Goal: Transaction & Acquisition: Purchase product/service

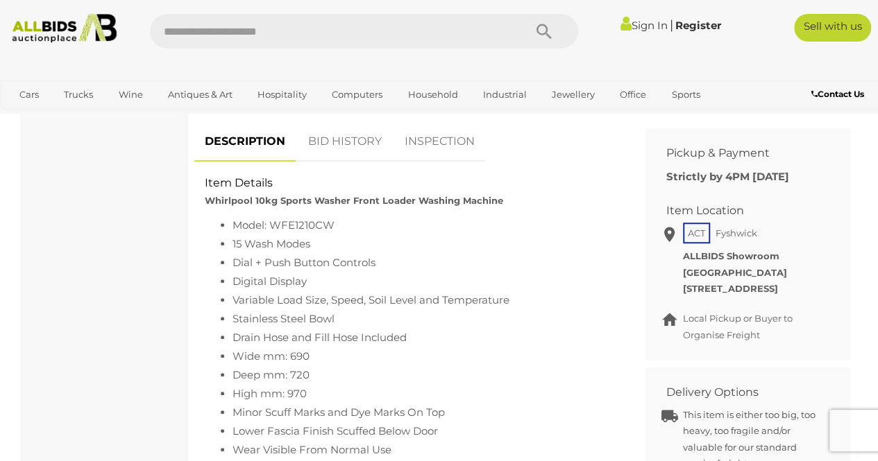
scroll to position [416, 0]
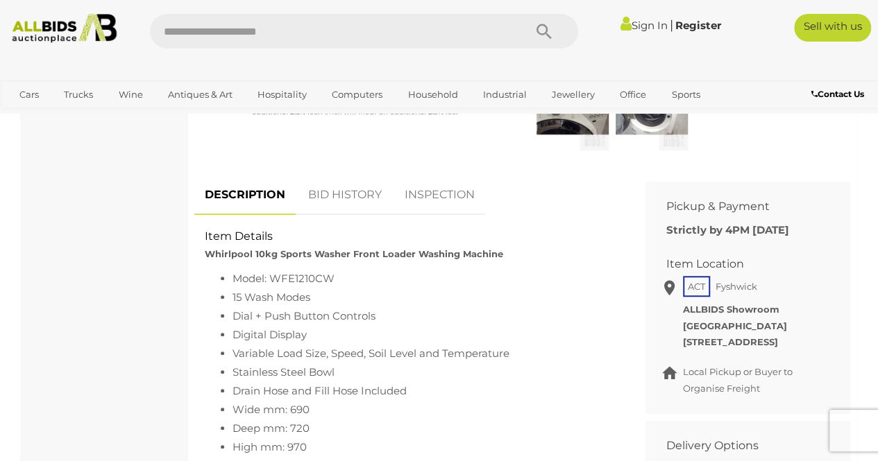
click at [357, 188] on link "BID HISTORY" at bounding box center [345, 195] width 94 height 41
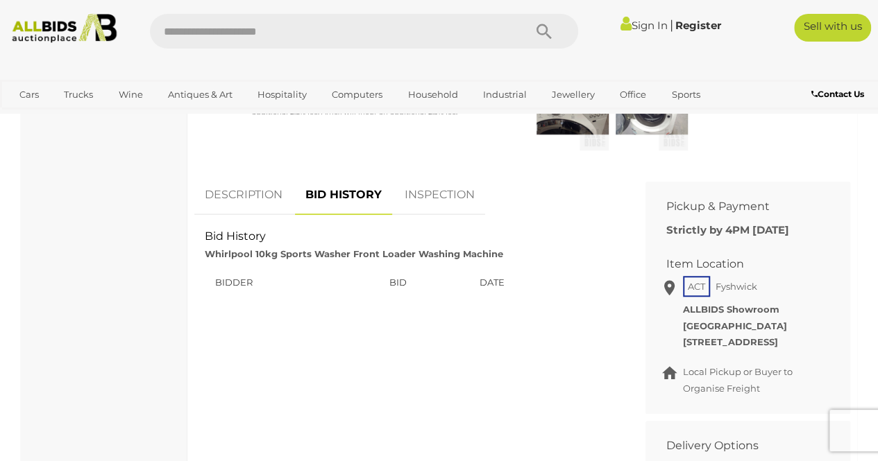
click at [436, 186] on link "INSPECTION" at bounding box center [439, 195] width 91 height 41
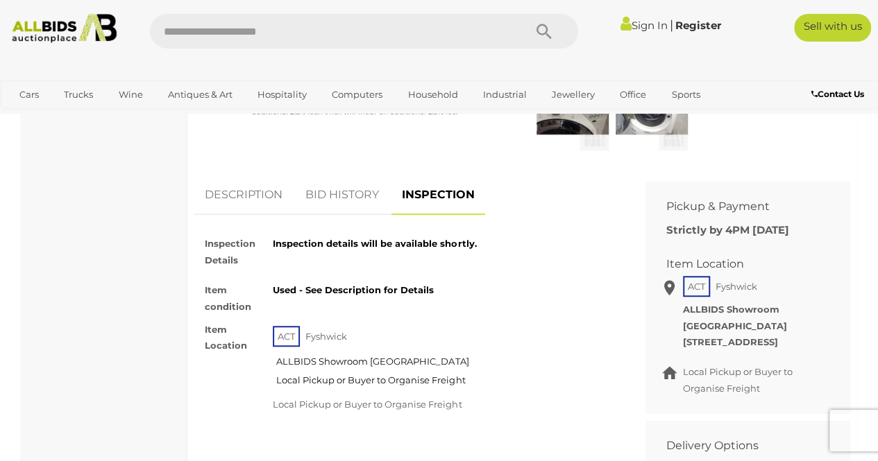
click at [249, 197] on link "DESCRIPTION" at bounding box center [243, 195] width 99 height 41
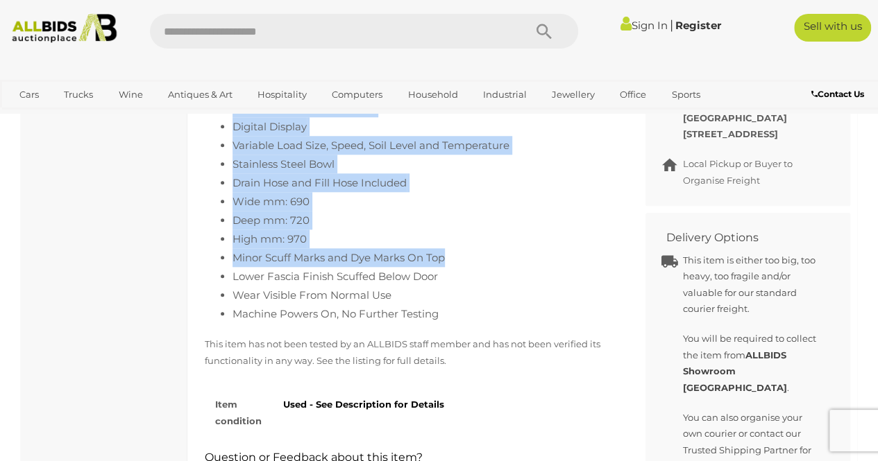
scroll to position [694, 0]
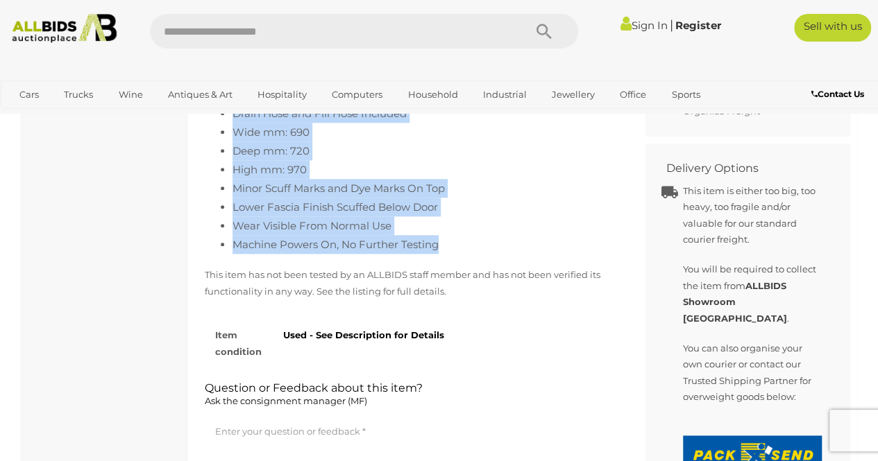
drag, startPoint x: 225, startPoint y: 185, endPoint x: 452, endPoint y: 253, distance: 237.7
copy div "Whirlpool 10kg Sports Washer Front Loader Washing Machine Model: WFE1210CW 15 W…"
click at [395, 232] on li "Wear Visible From Normal Use" at bounding box center [423, 225] width 382 height 19
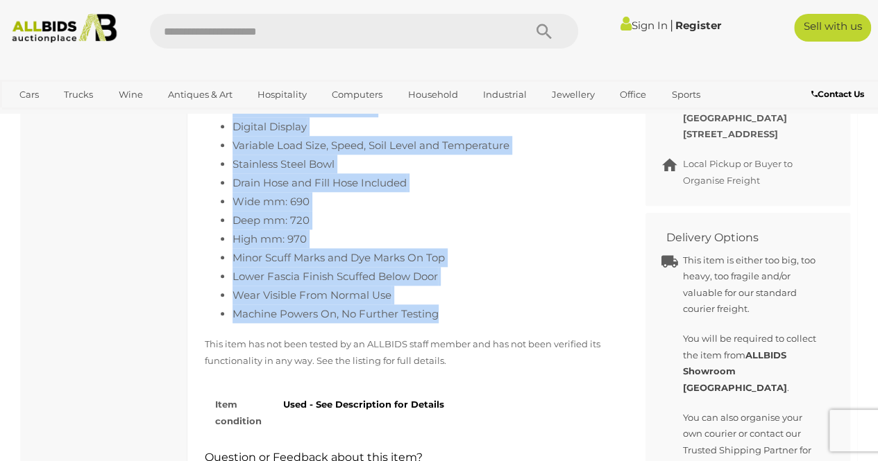
click at [477, 239] on li "High mm: 970" at bounding box center [423, 239] width 382 height 19
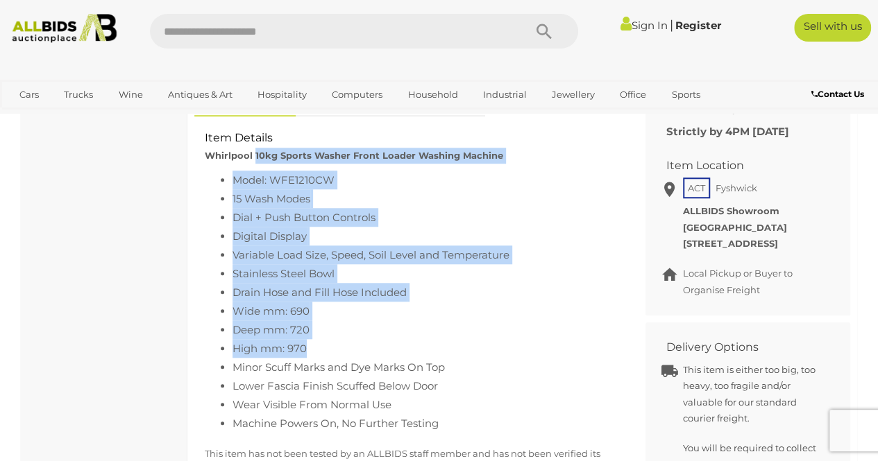
scroll to position [486, 0]
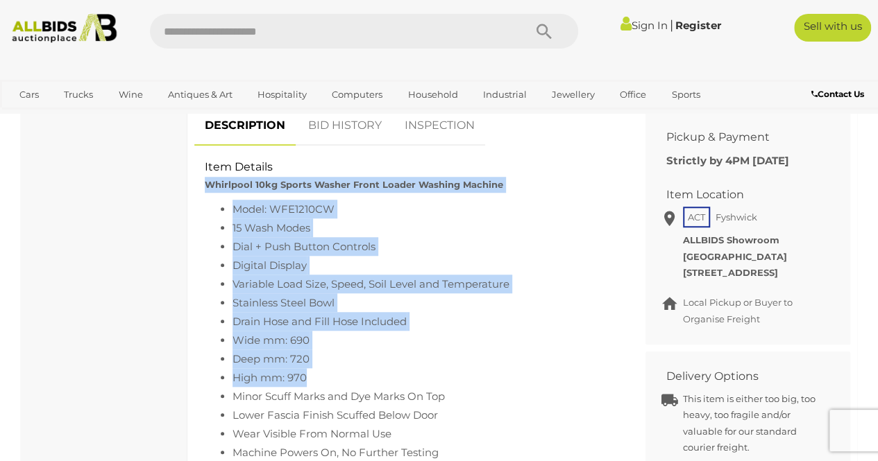
drag, startPoint x: 316, startPoint y: 239, endPoint x: 201, endPoint y: 187, distance: 126.1
click at [201, 160] on div "Item Details Whirlpool 10kg Sports Washer Front Loader Washing Machine Model: W…" at bounding box center [409, 160] width 430 height 0
copy div "Whirlpool 10kg Sports Washer Front Loader Washing Machine Model: WFE1210CW 15 W…"
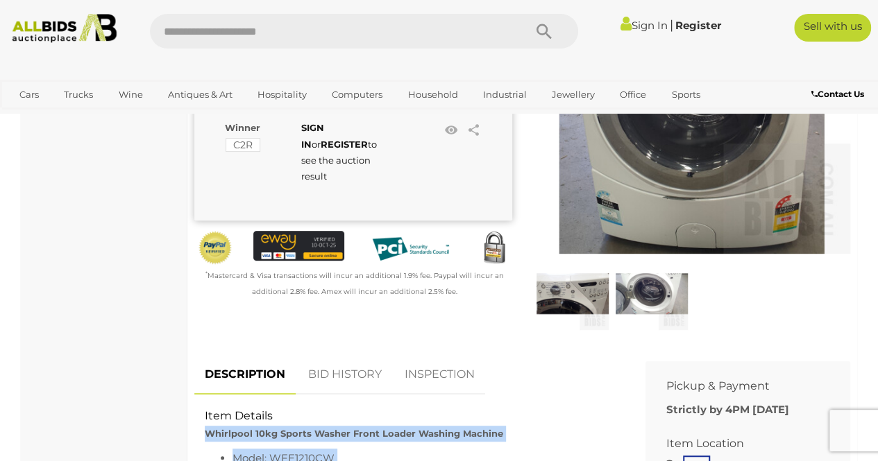
scroll to position [208, 0]
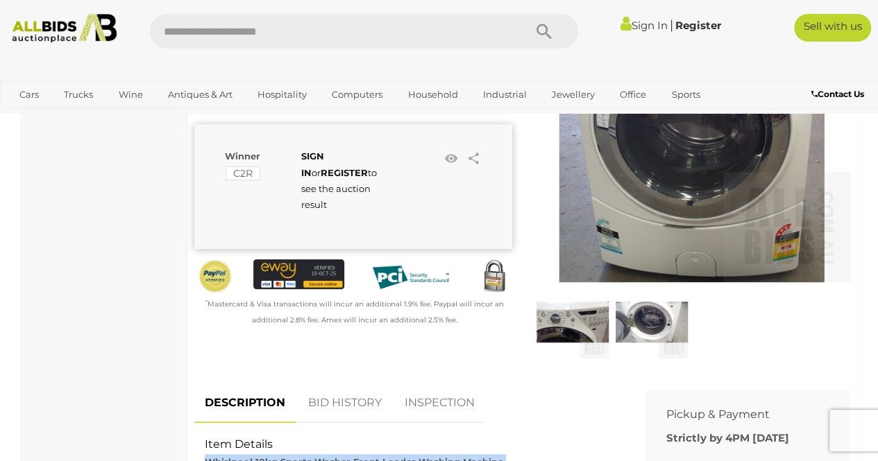
click at [728, 209] on img at bounding box center [692, 124] width 318 height 318
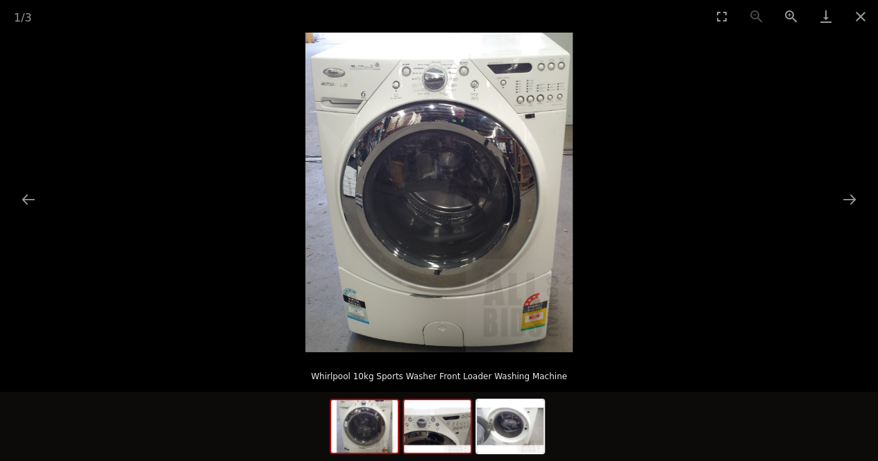
click at [452, 436] on img at bounding box center [437, 426] width 67 height 53
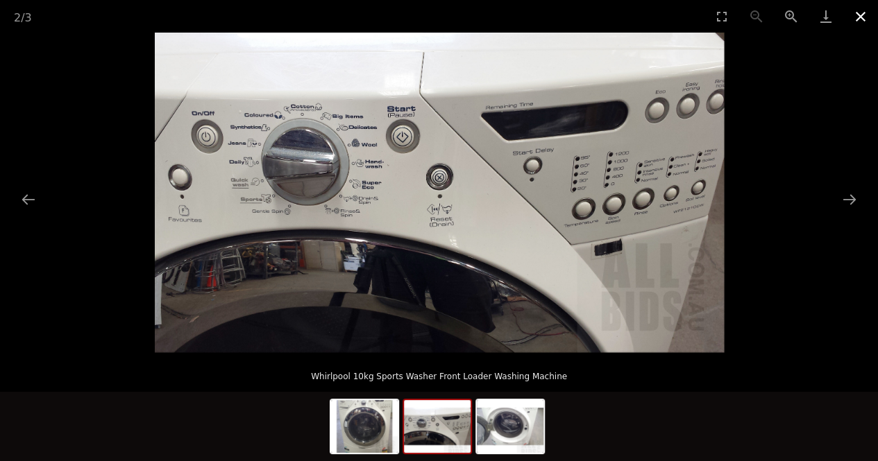
click at [860, 12] on button "Close gallery" at bounding box center [860, 16] width 35 height 33
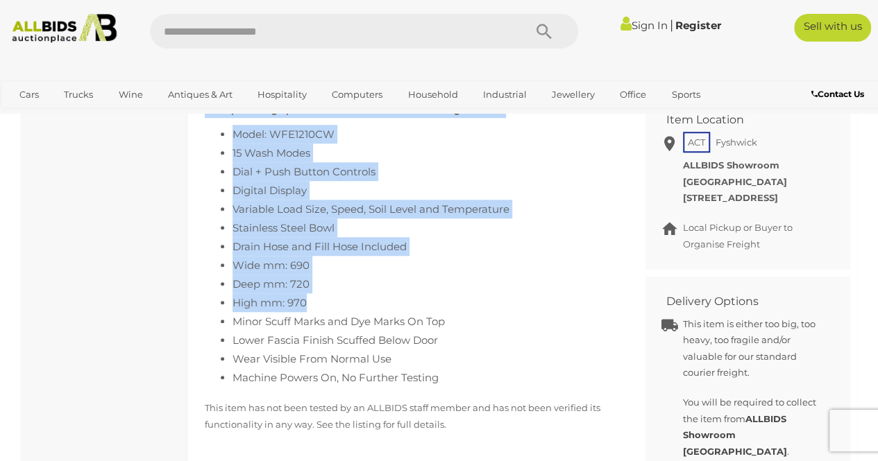
scroll to position [454, 0]
